Goal: Task Accomplishment & Management: Use online tool/utility

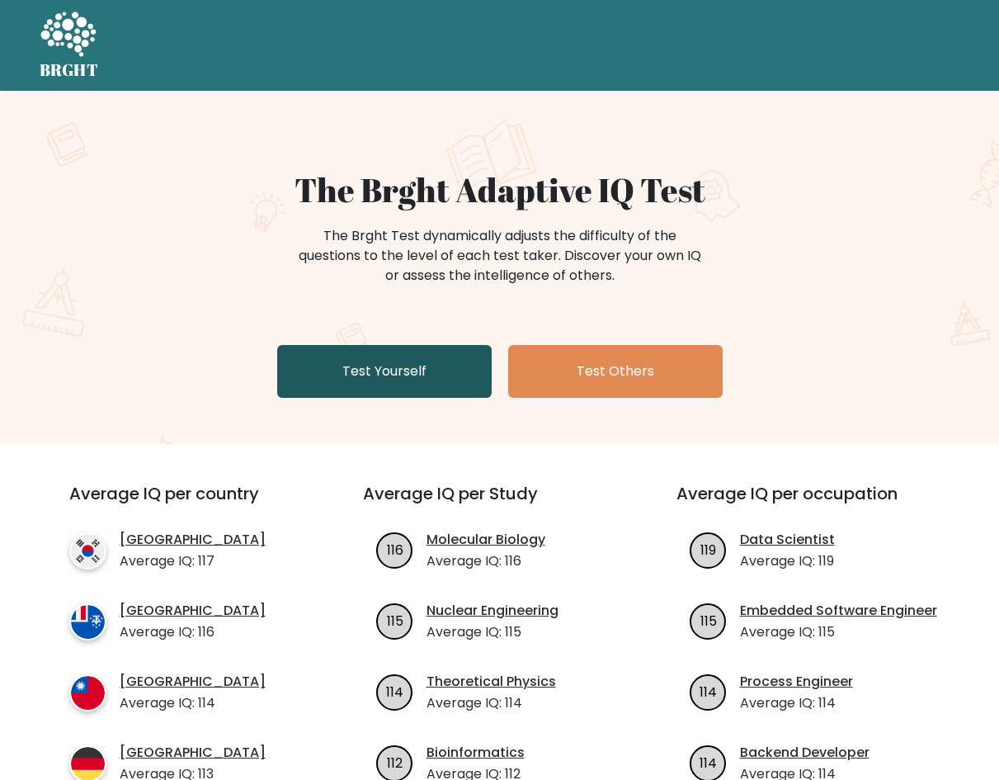
click at [359, 375] on link "Test Yourself" at bounding box center [384, 371] width 214 height 53
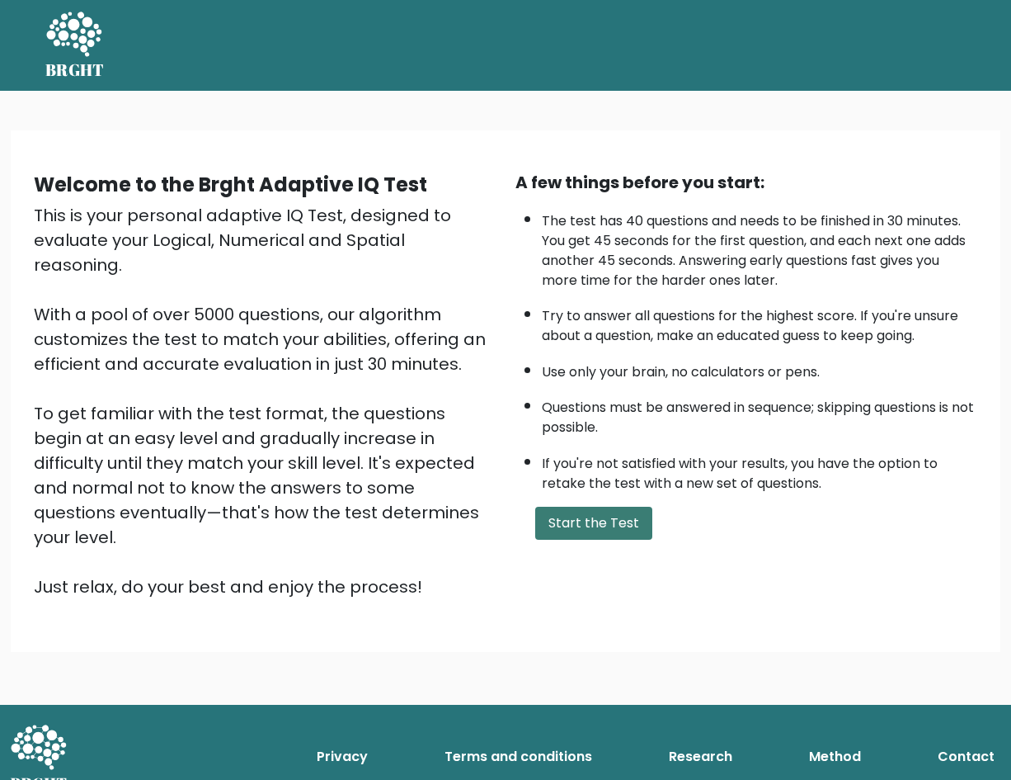
click at [586, 520] on button "Start the Test" at bounding box center [593, 522] width 117 height 33
